Goal: Information Seeking & Learning: Learn about a topic

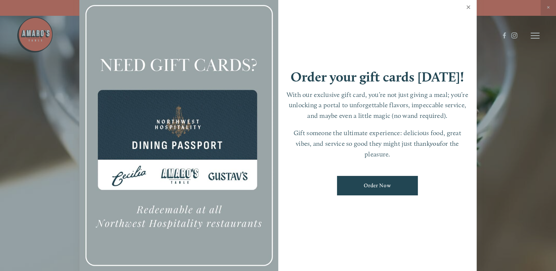
click at [471, 1] on link "Close" at bounding box center [468, 8] width 14 height 21
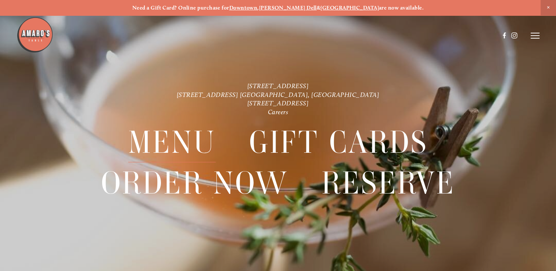
click at [166, 140] on span "Menu" at bounding box center [171, 142] width 87 height 40
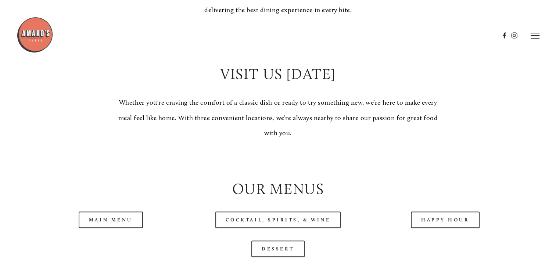
scroll to position [583, 0]
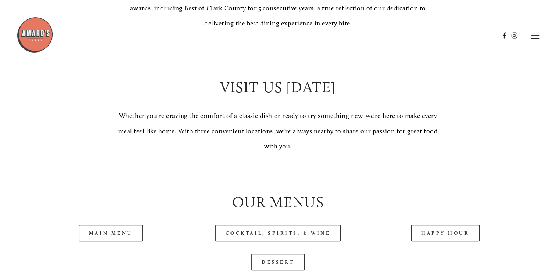
click at [64, 185] on div at bounding box center [277, 172] width 501 height 25
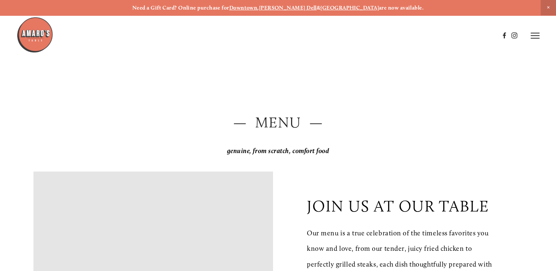
scroll to position [0, 0]
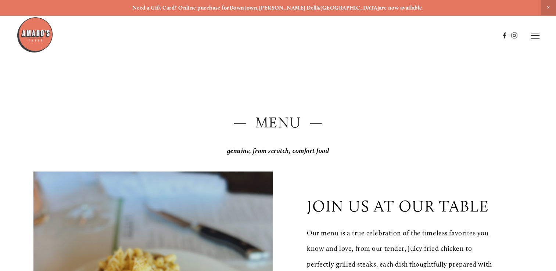
click at [294, 7] on strong "[PERSON_NAME] Dell" at bounding box center [288, 7] width 58 height 7
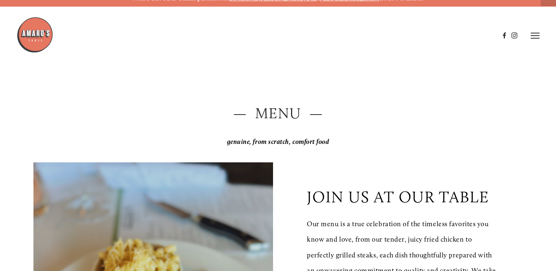
scroll to position [11, 0]
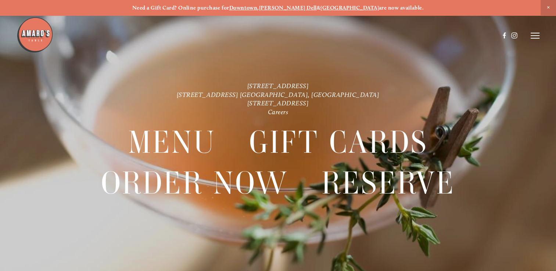
click at [535, 38] on line at bounding box center [534, 38] width 9 height 0
click at [163, 145] on span "Menu" at bounding box center [171, 142] width 87 height 40
